Goal: Transaction & Acquisition: Purchase product/service

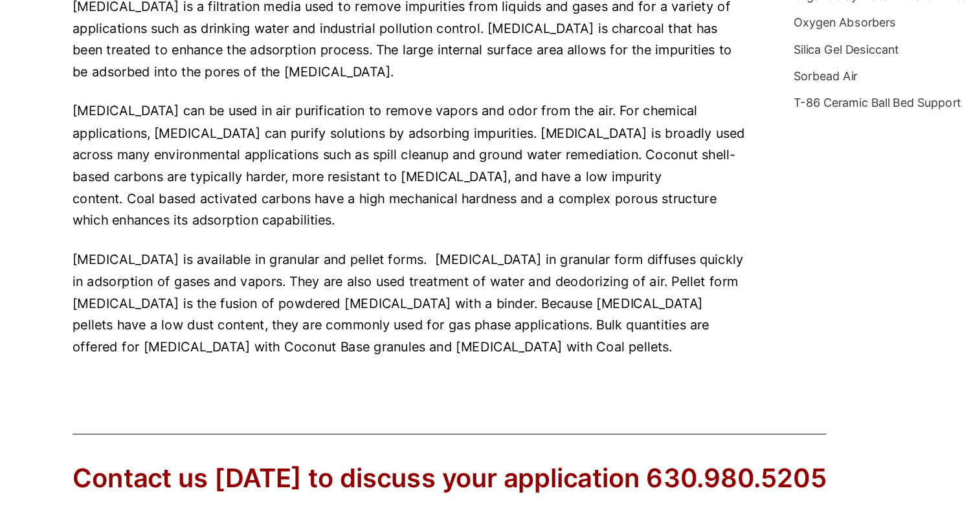
scroll to position [216, 0]
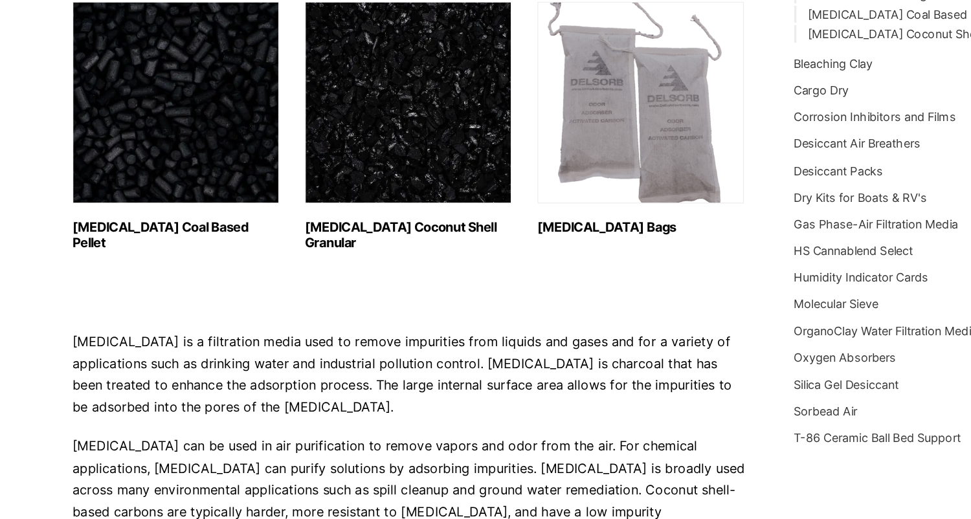
click at [172, 122] on img "Visit product category Activated Carbon Coal Based Pellet" at bounding box center [180, 82] width 166 height 162
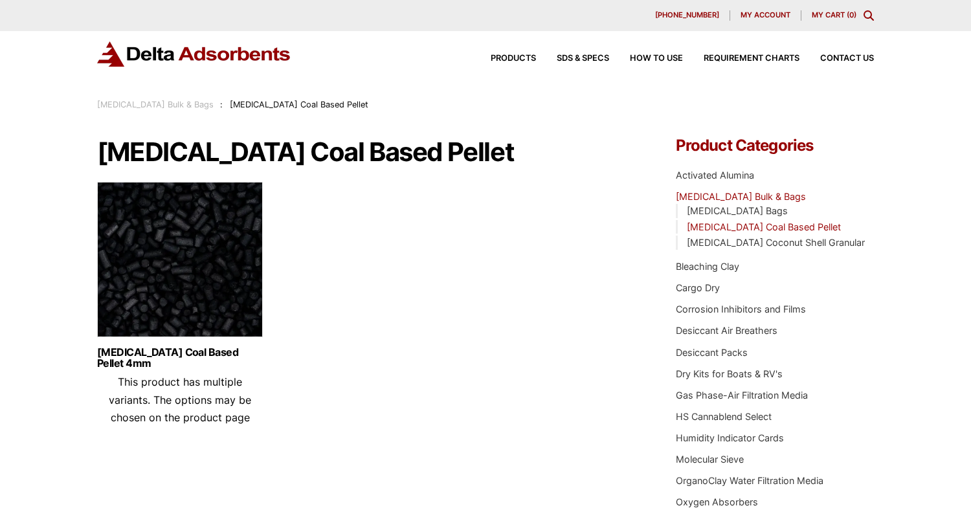
click at [152, 302] on img at bounding box center [180, 263] width 166 height 162
